Goal: Task Accomplishment & Management: Use online tool/utility

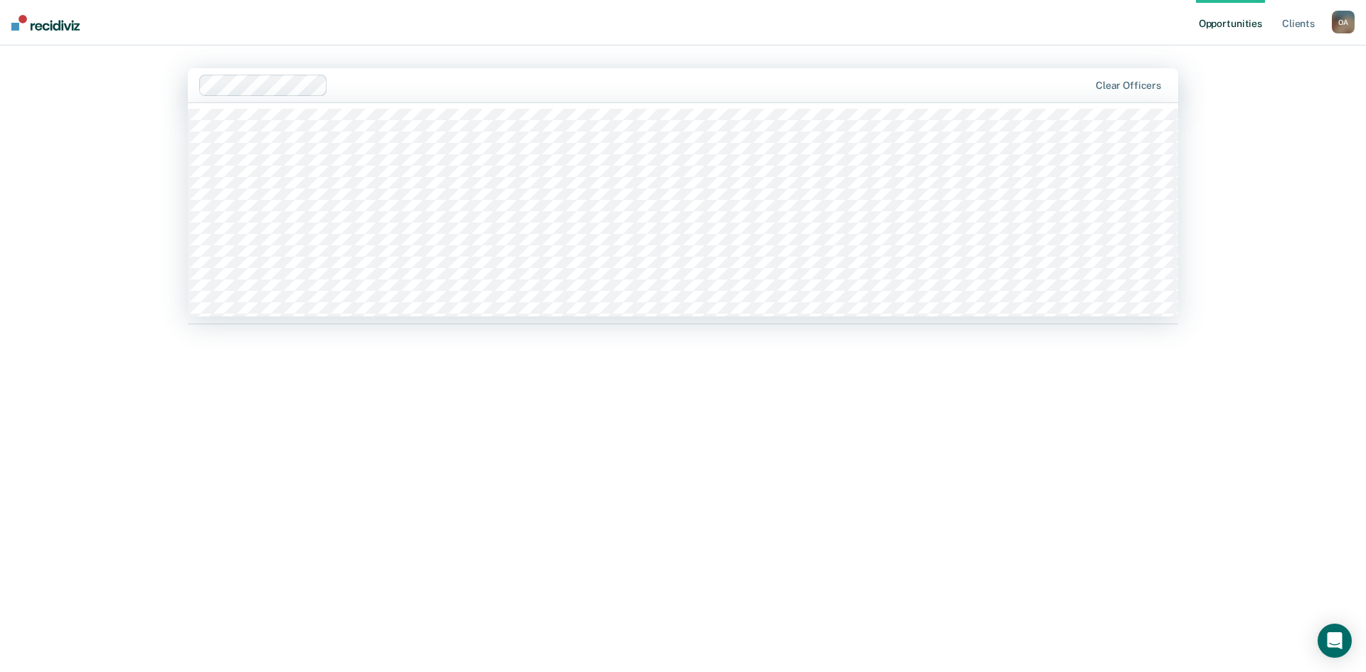
click at [370, 90] on div at bounding box center [711, 85] width 755 height 16
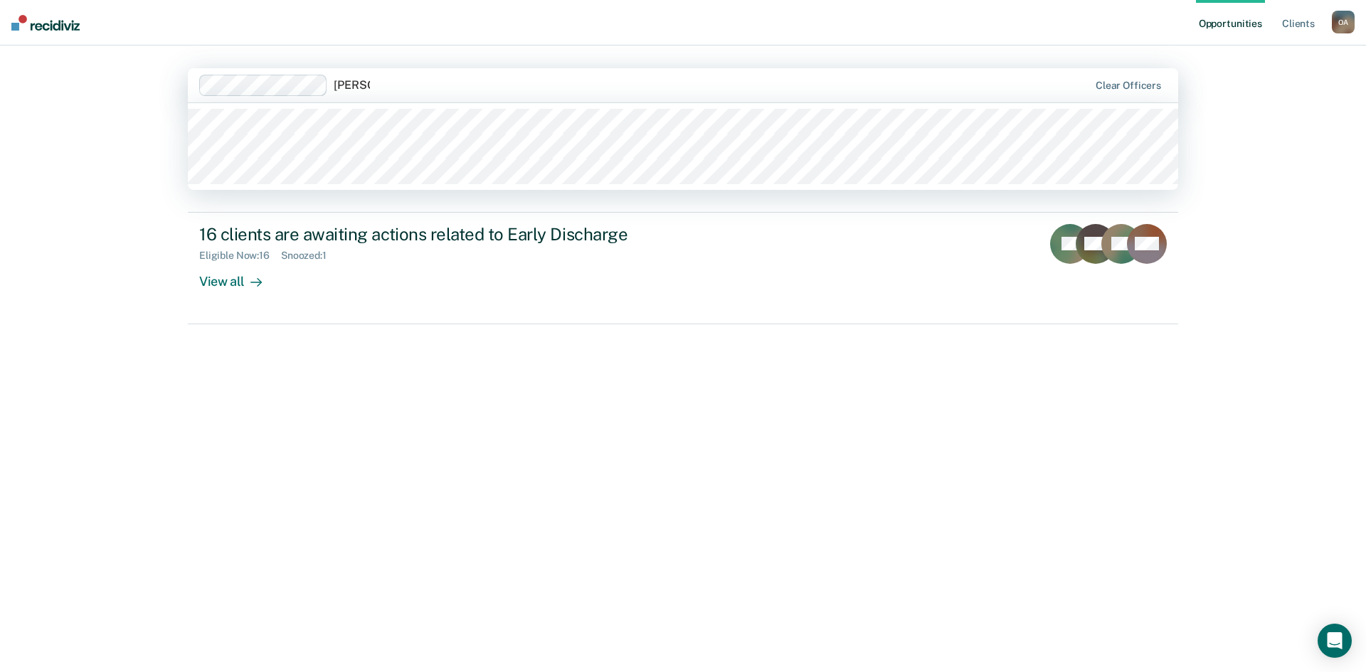
type input "[PERSON_NAME]"
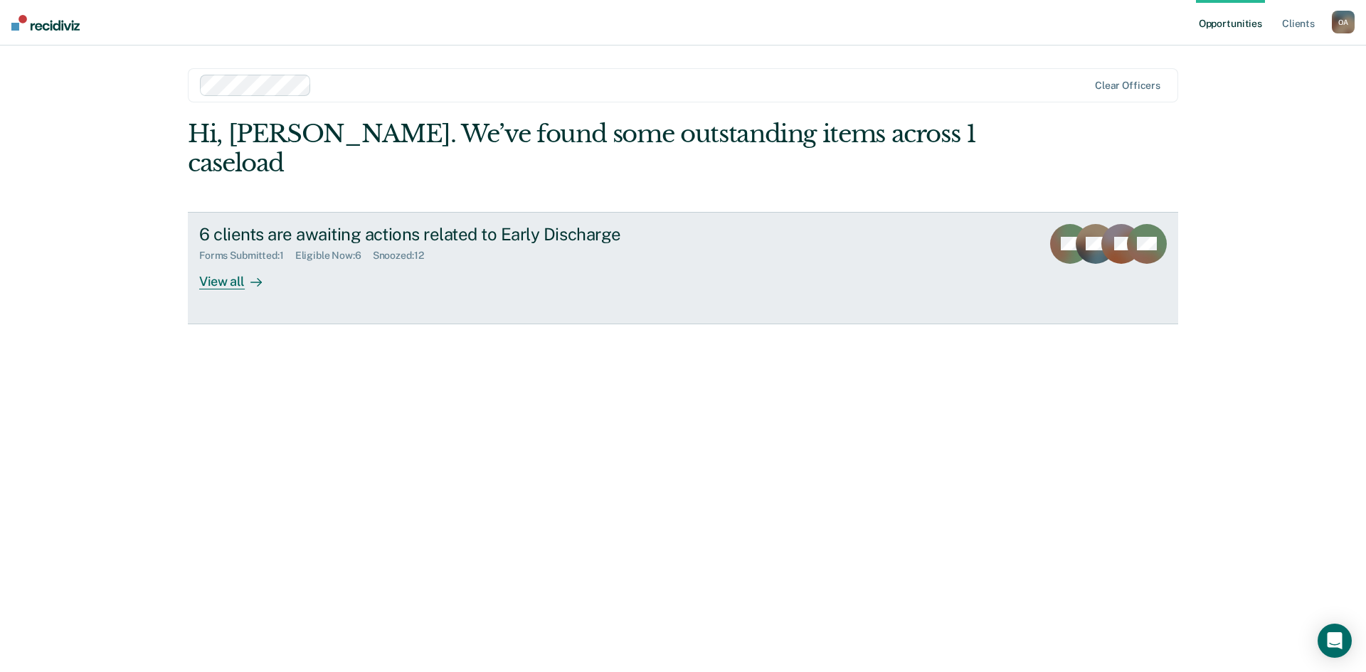
click at [233, 281] on div "View all" at bounding box center [239, 276] width 80 height 28
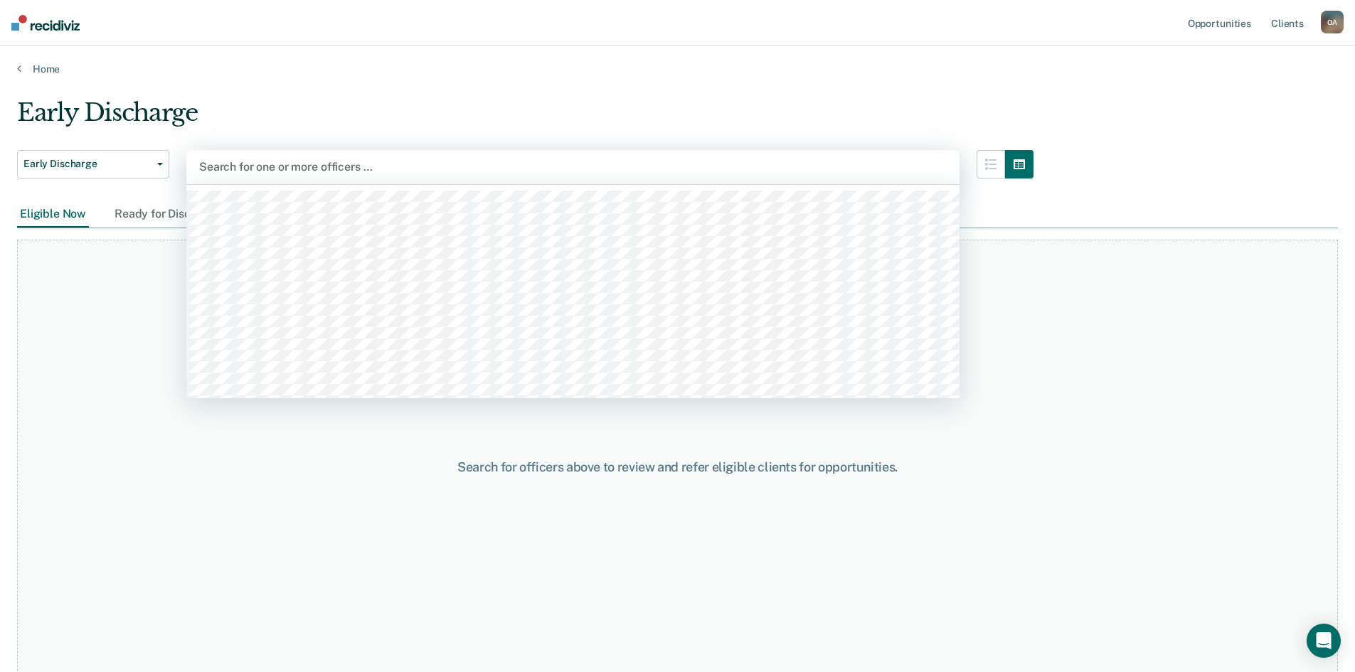
click at [301, 167] on div at bounding box center [573, 167] width 748 height 16
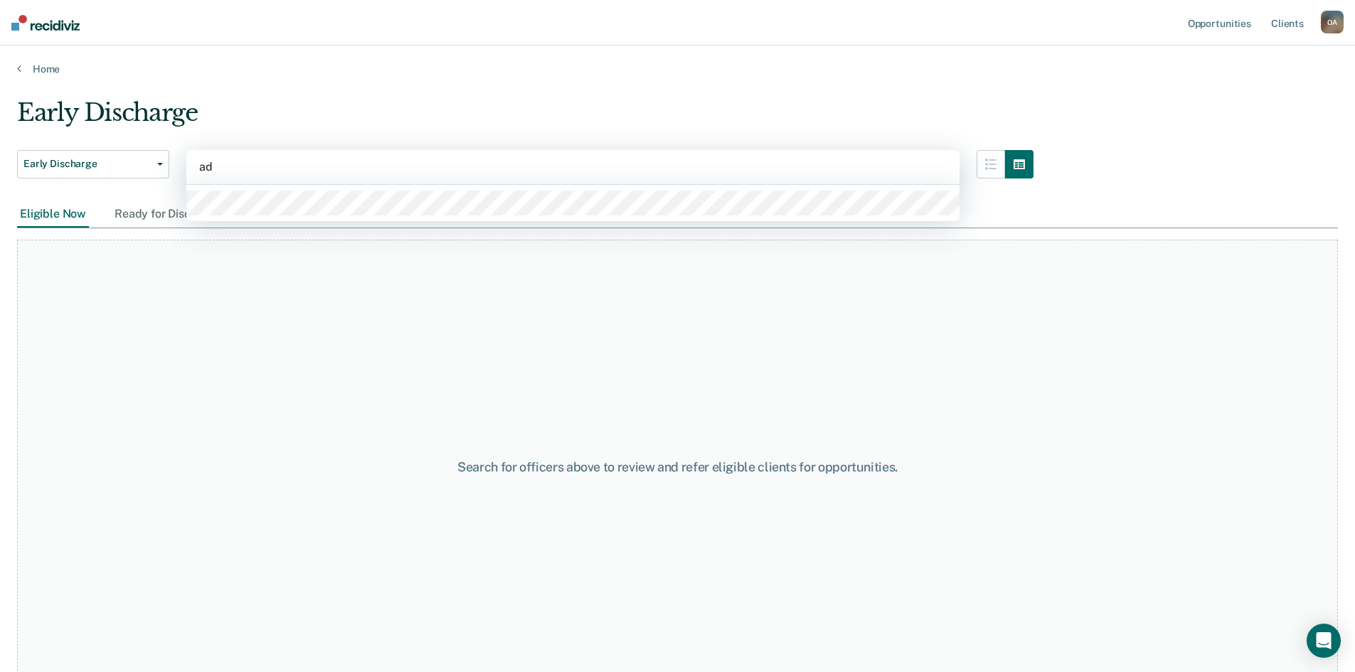
type input "a"
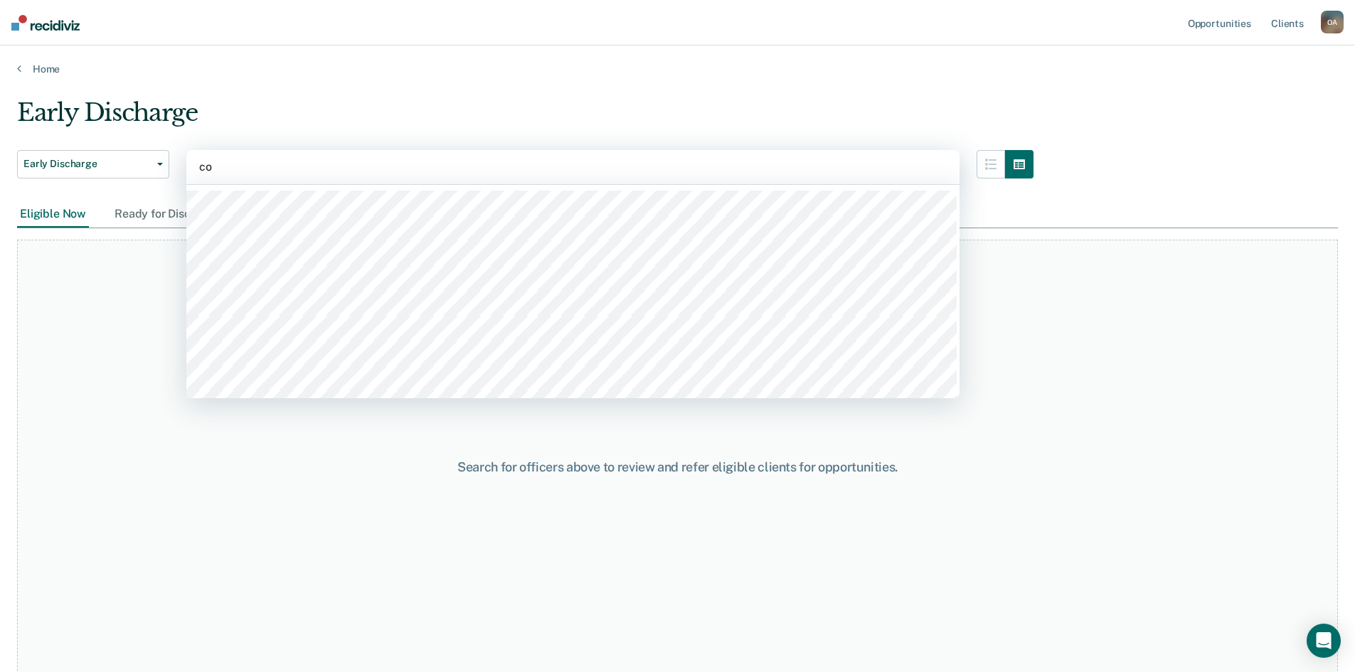
type input "col"
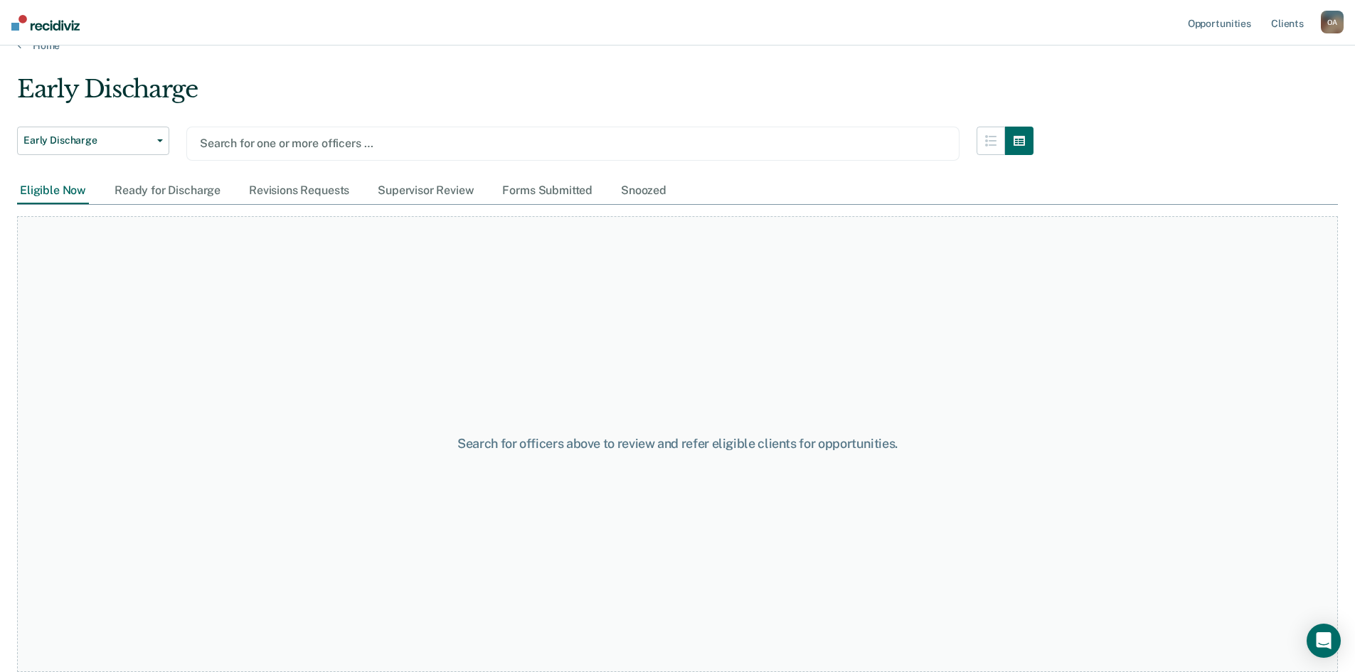
scroll to position [23, 0]
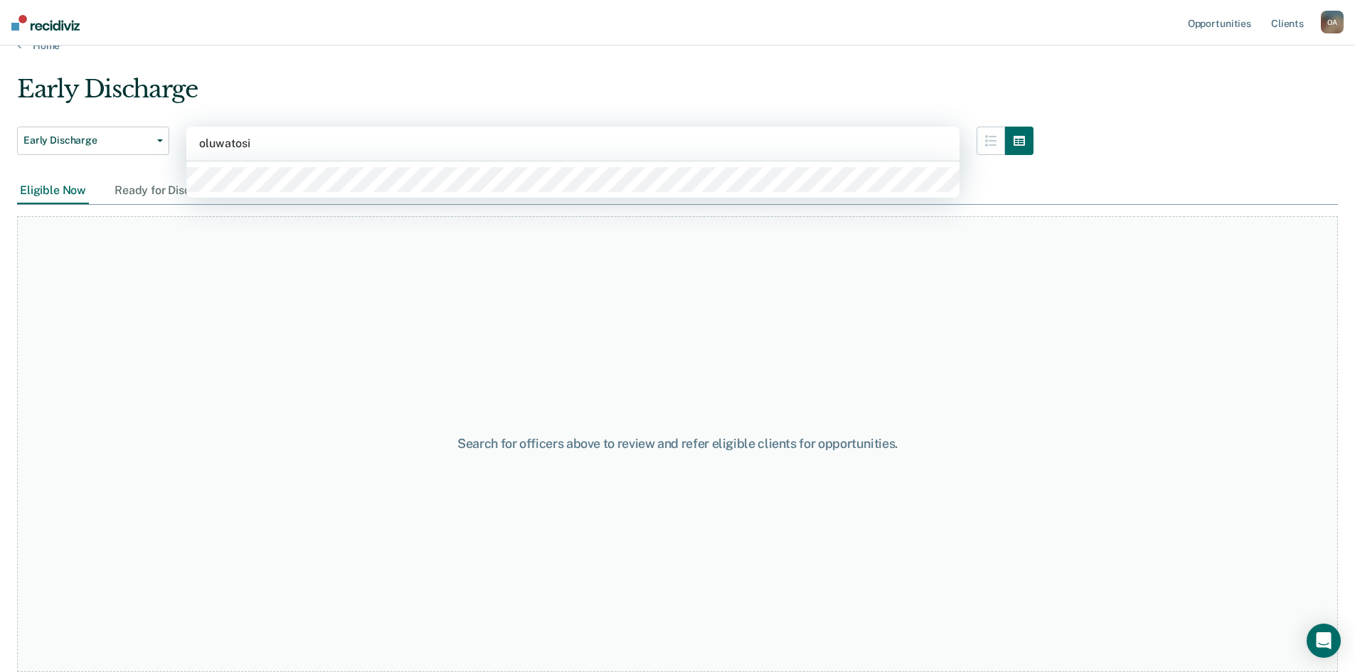
type input "oluwatosin"
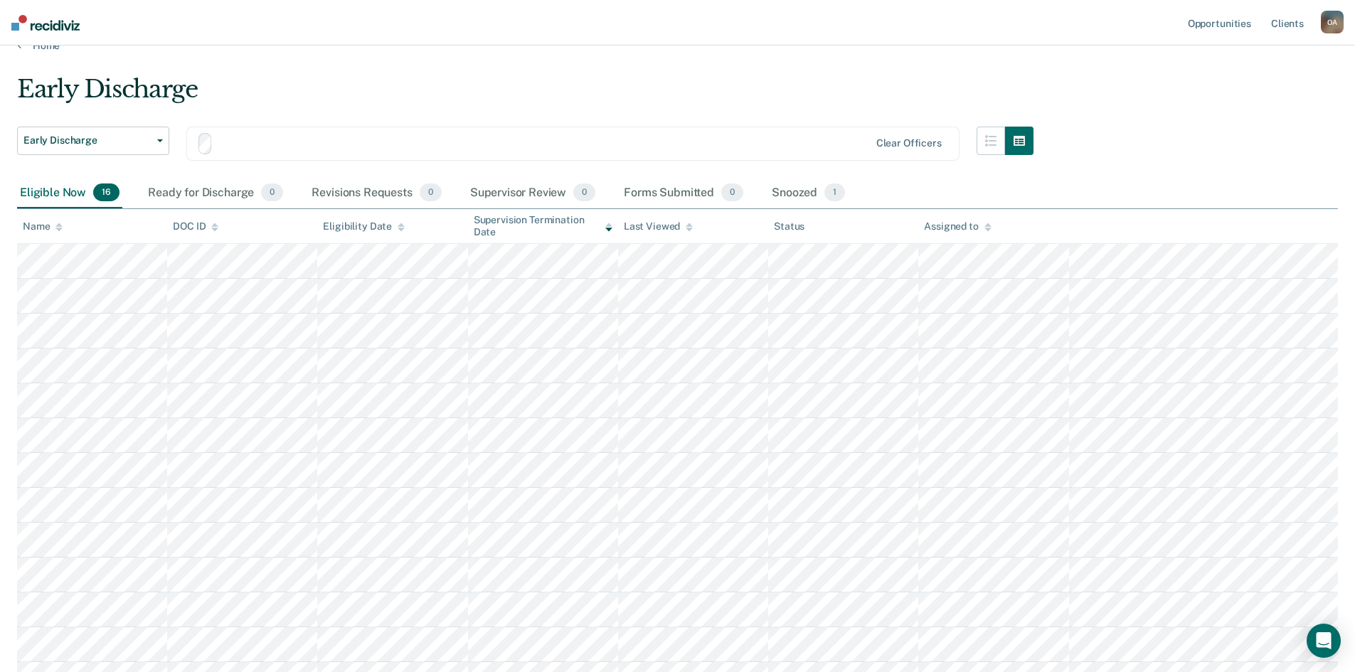
scroll to position [71, 0]
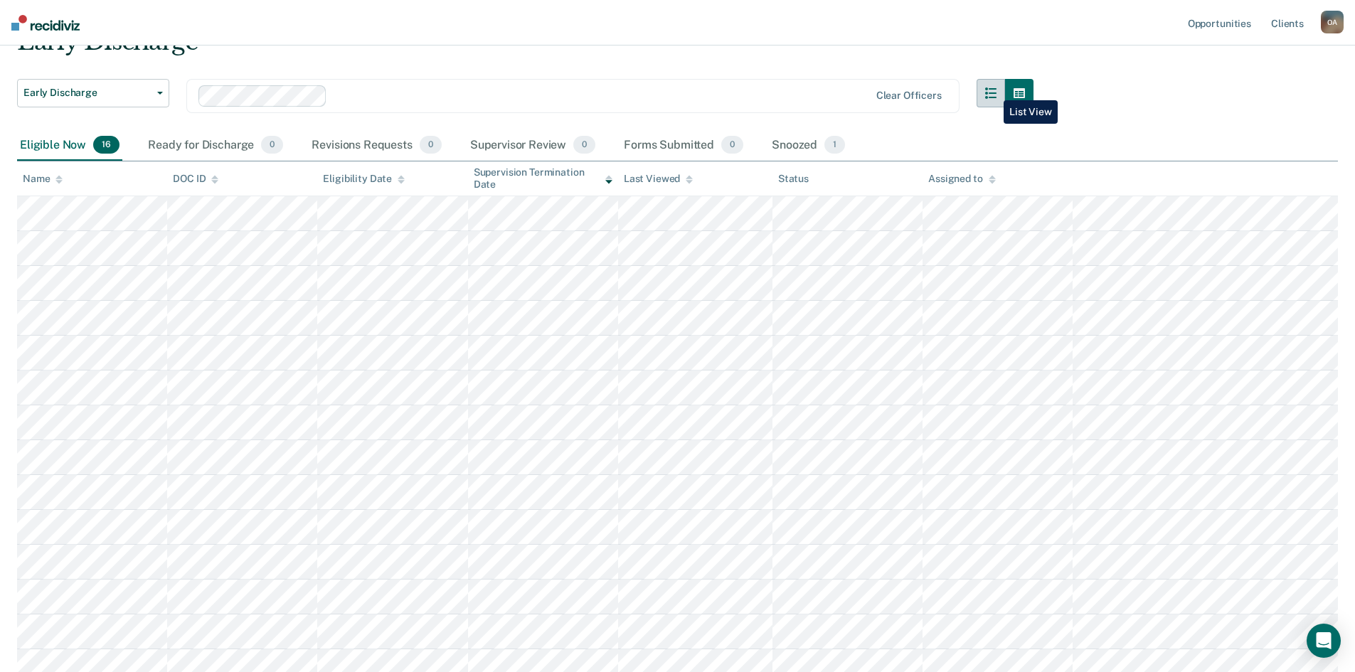
click at [993, 90] on icon "button" at bounding box center [990, 92] width 11 height 11
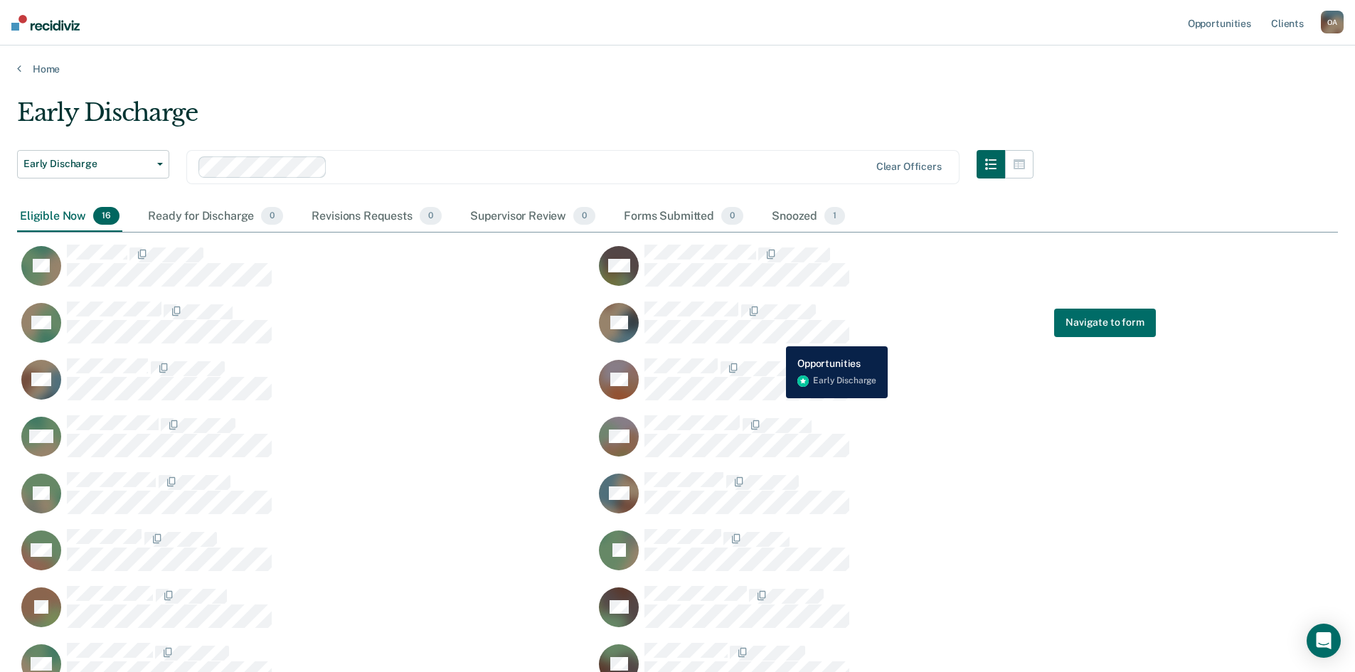
scroll to position [27, 0]
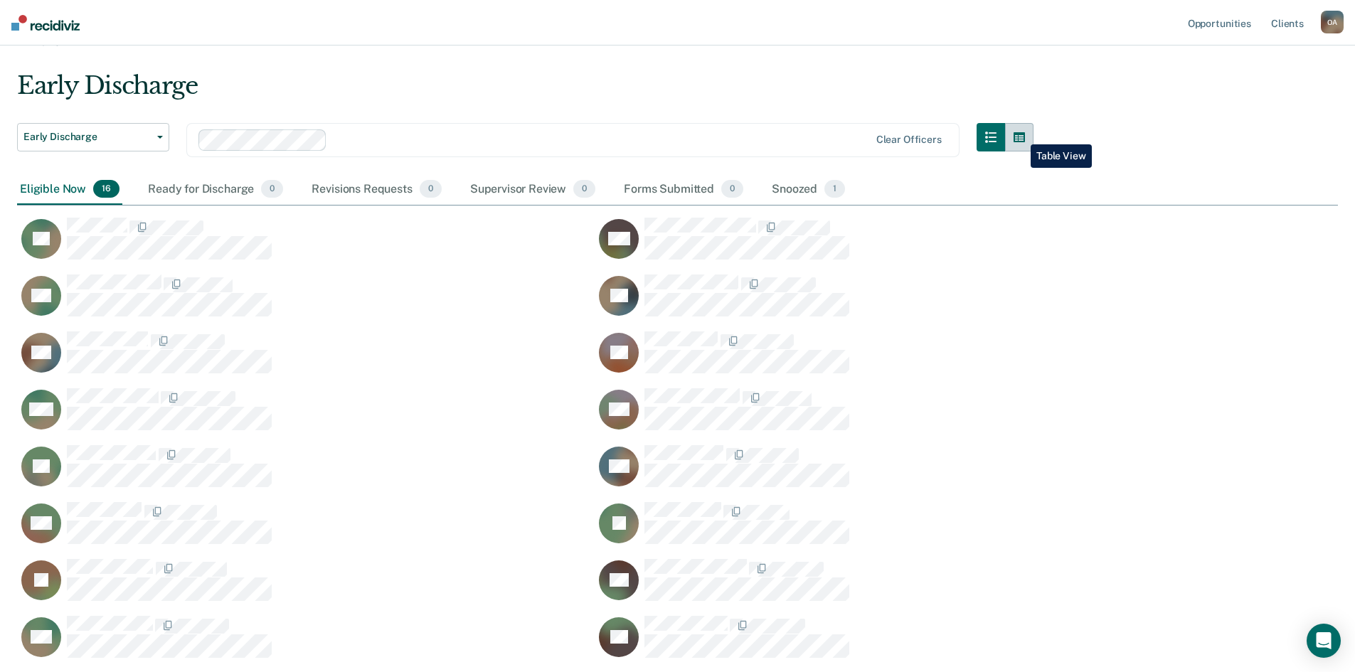
click at [1020, 134] on button "button" at bounding box center [1019, 137] width 28 height 28
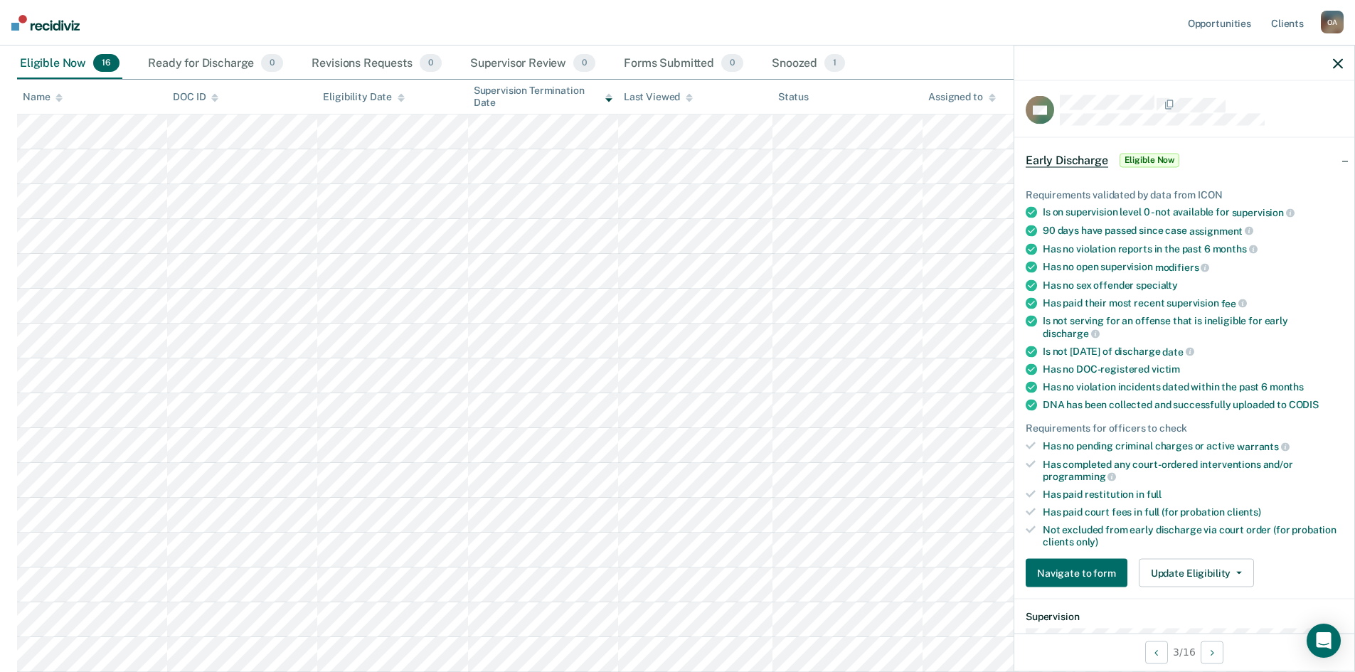
scroll to position [0, 0]
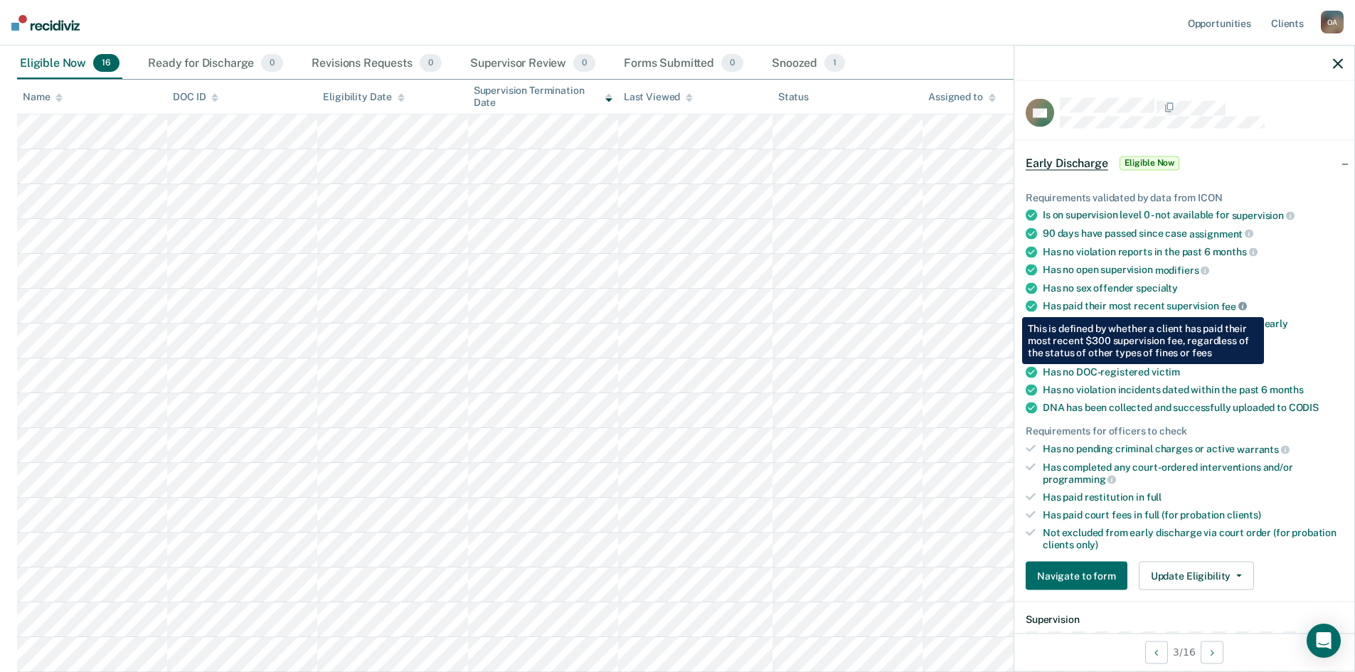
click at [1239, 307] on icon at bounding box center [1242, 306] width 9 height 9
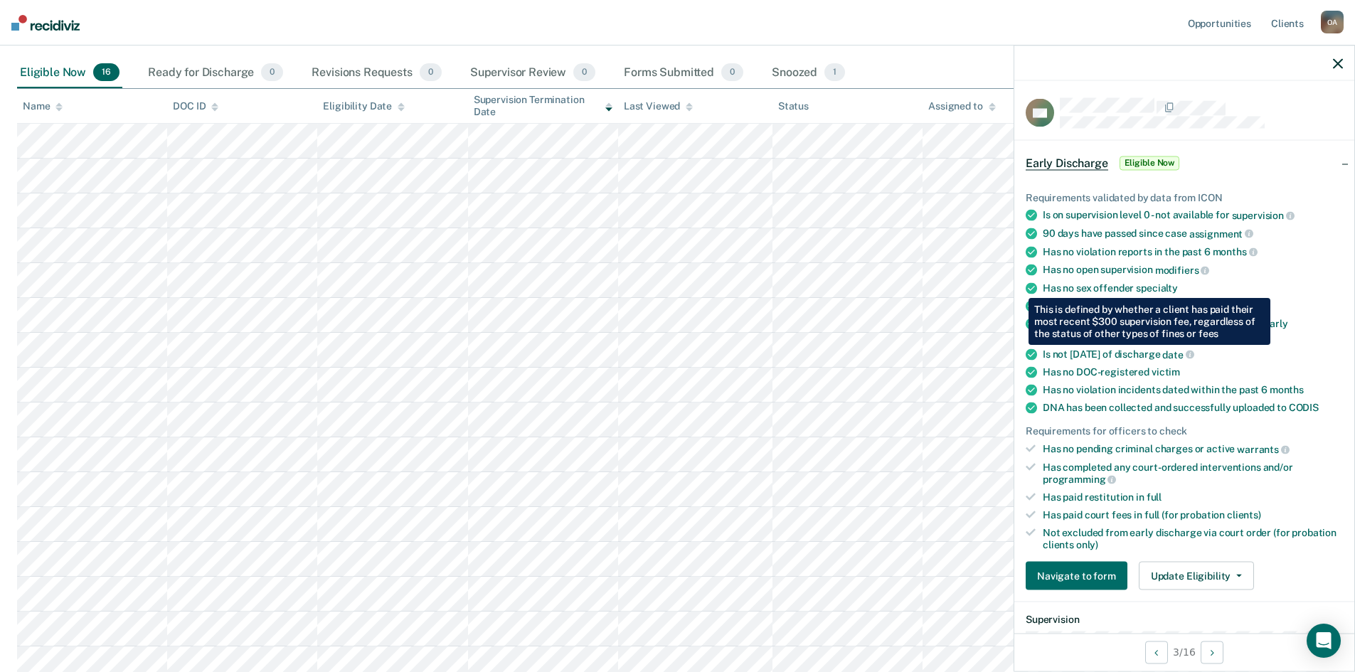
scroll to position [153, 0]
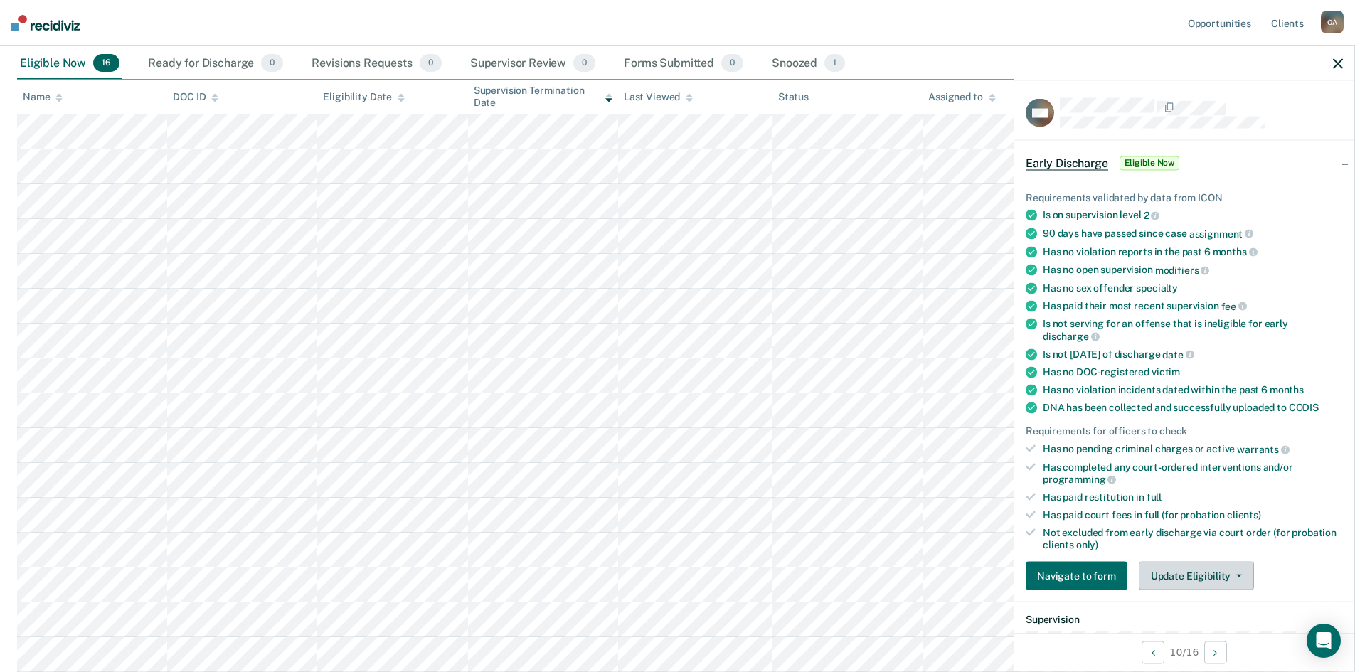
click at [1187, 571] on button "Update Eligibility" at bounding box center [1196, 576] width 115 height 28
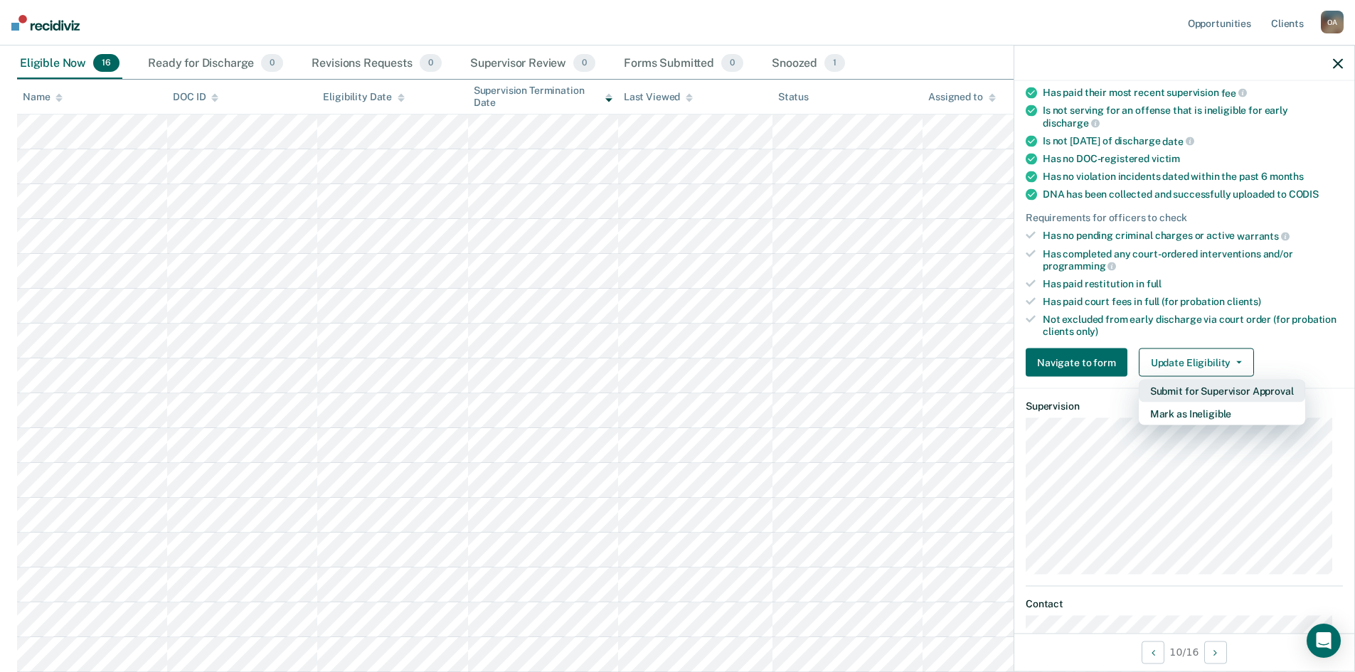
scroll to position [0, 0]
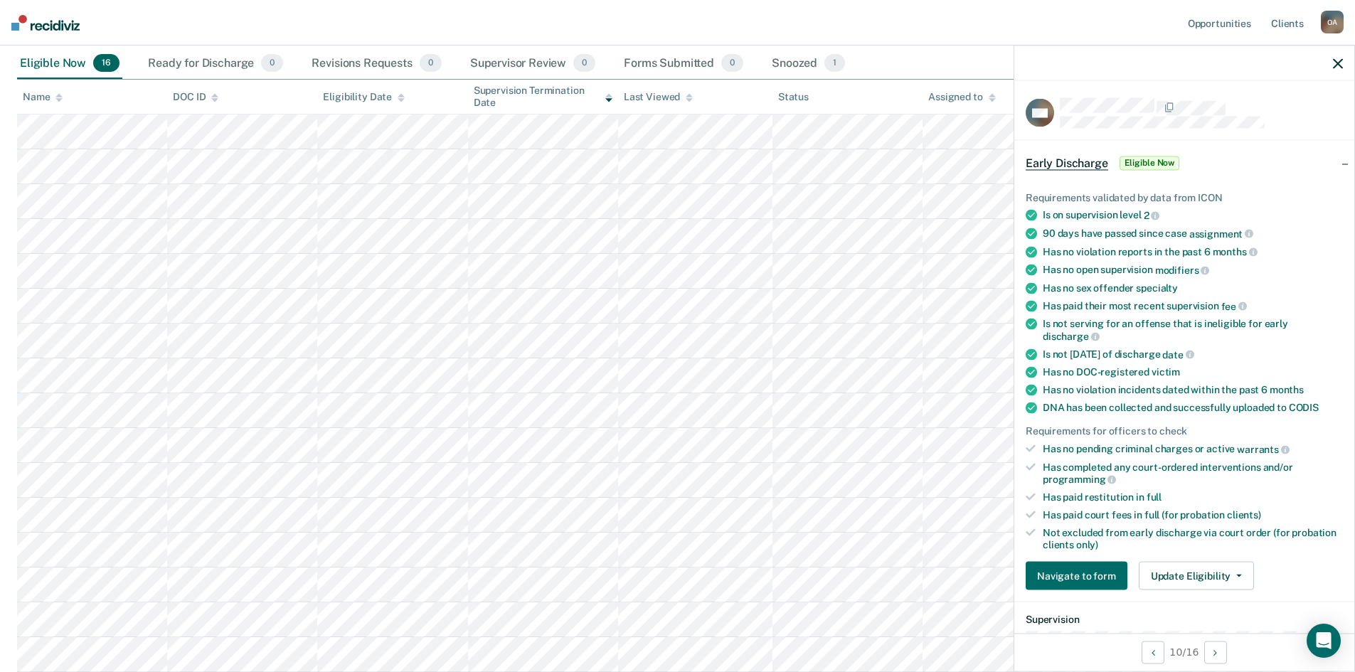
click at [1332, 53] on div at bounding box center [1184, 64] width 340 height 36
click at [1334, 60] on icon "button" at bounding box center [1338, 63] width 10 height 10
